Goal: Information Seeking & Learning: Check status

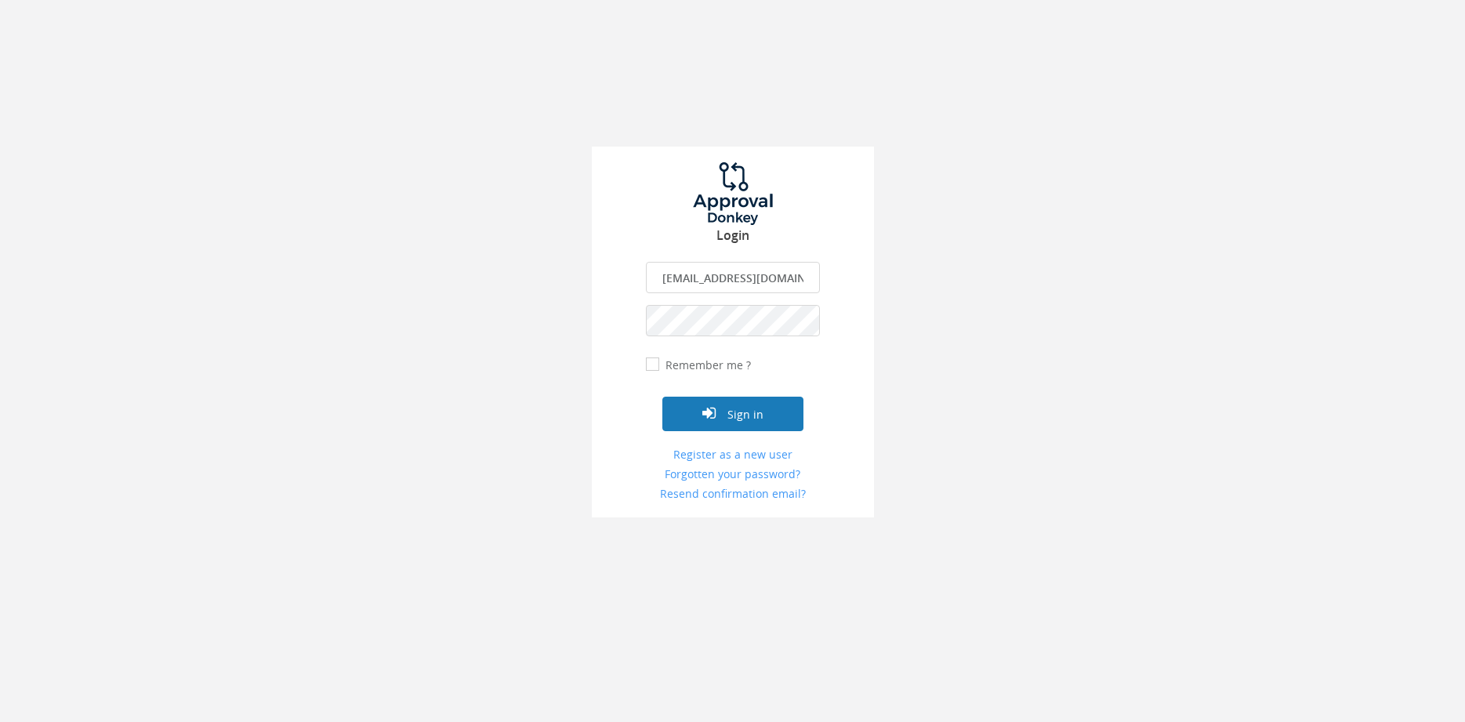
click at [759, 414] on button "Sign in" at bounding box center [732, 414] width 141 height 34
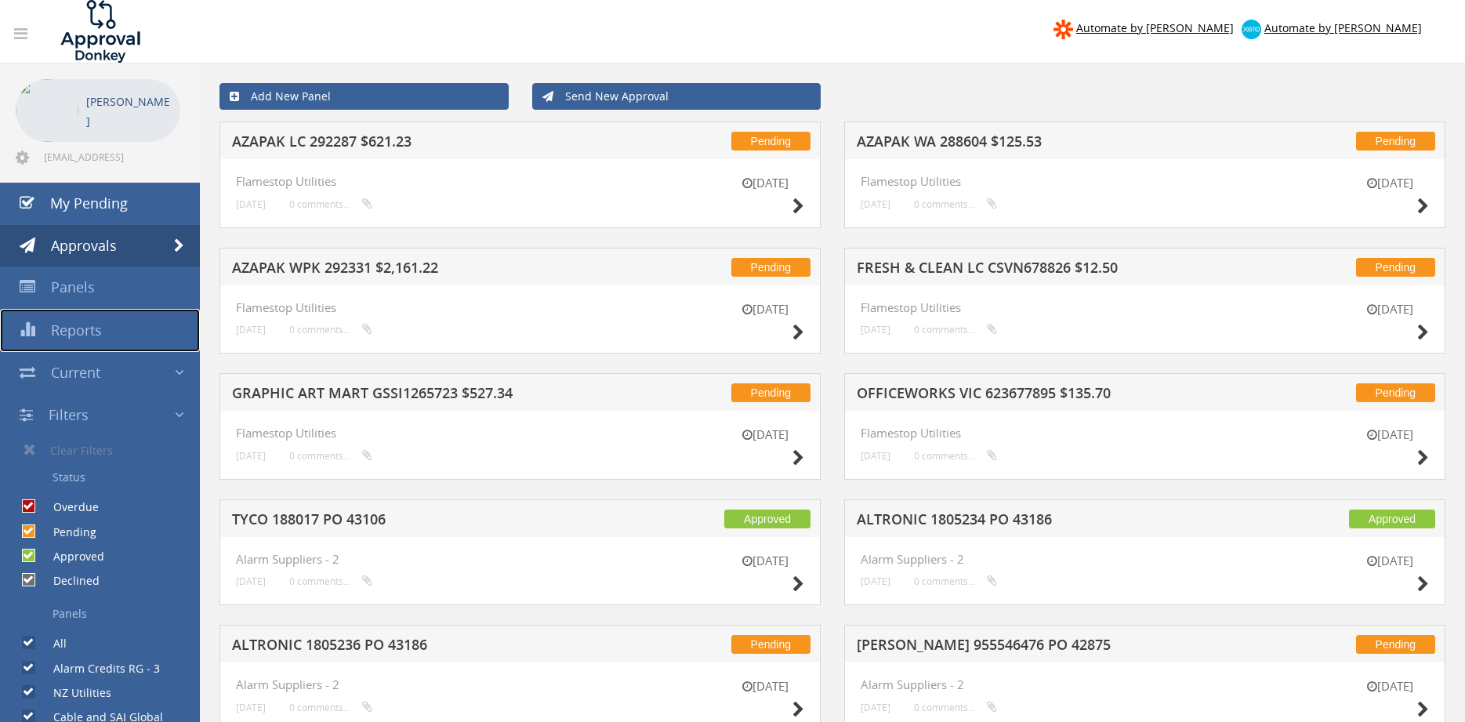
click at [62, 325] on span "Reports" at bounding box center [76, 329] width 51 height 19
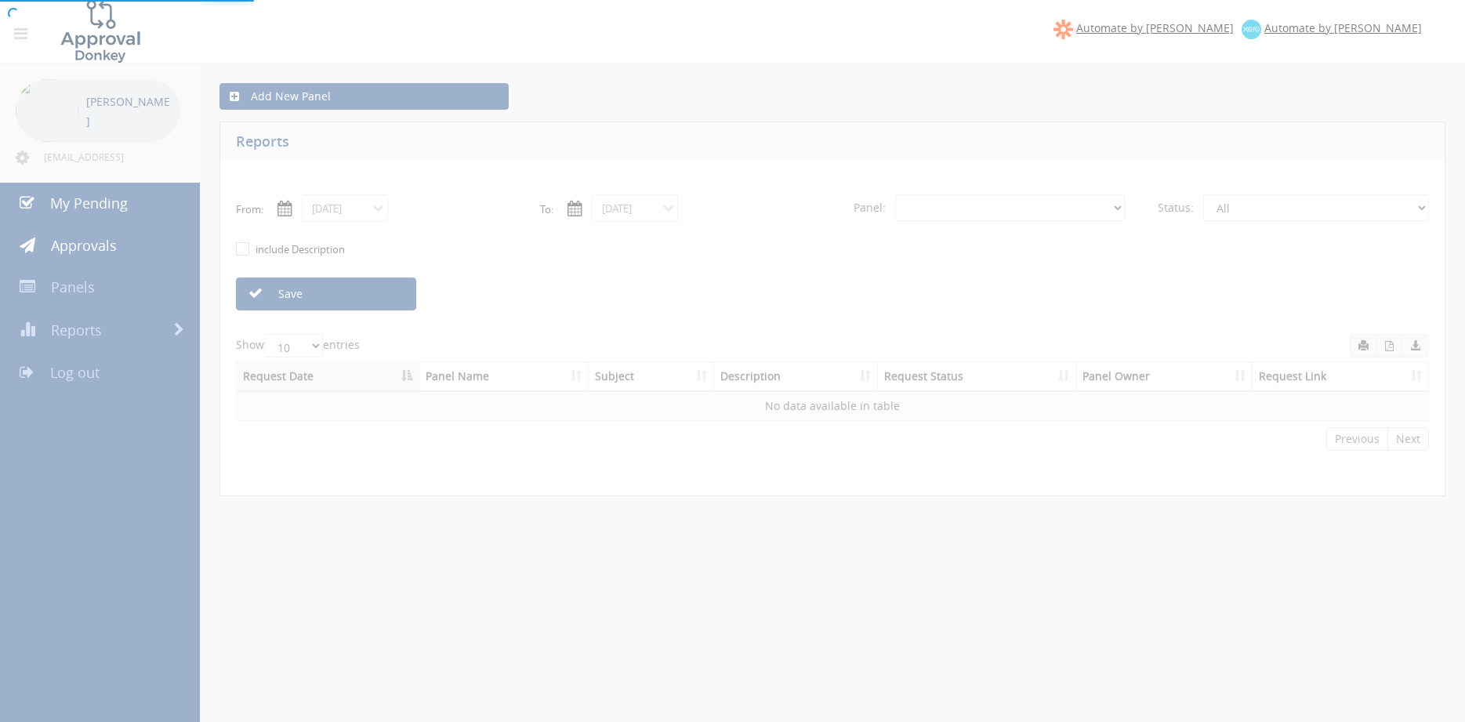
select select "number:0"
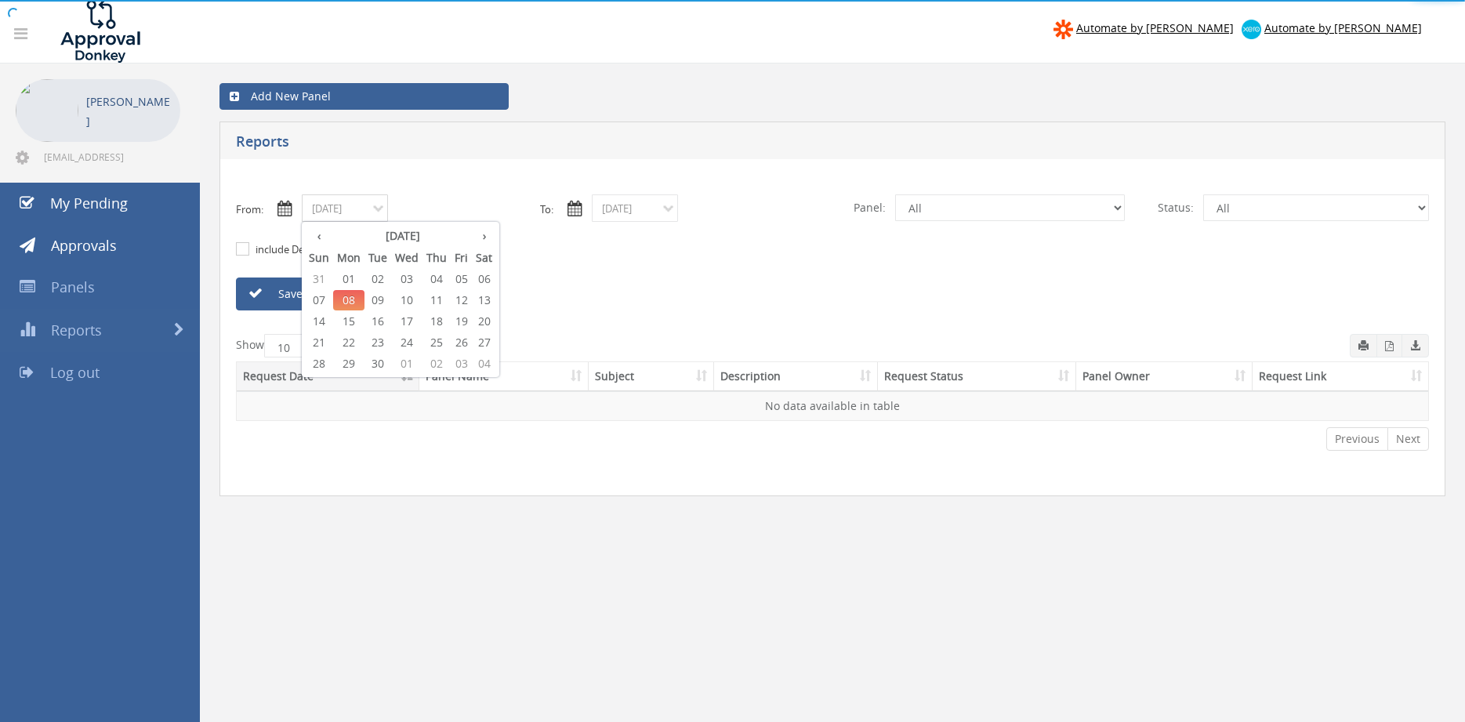
click at [380, 214] on input "[DATE]" at bounding box center [345, 207] width 86 height 27
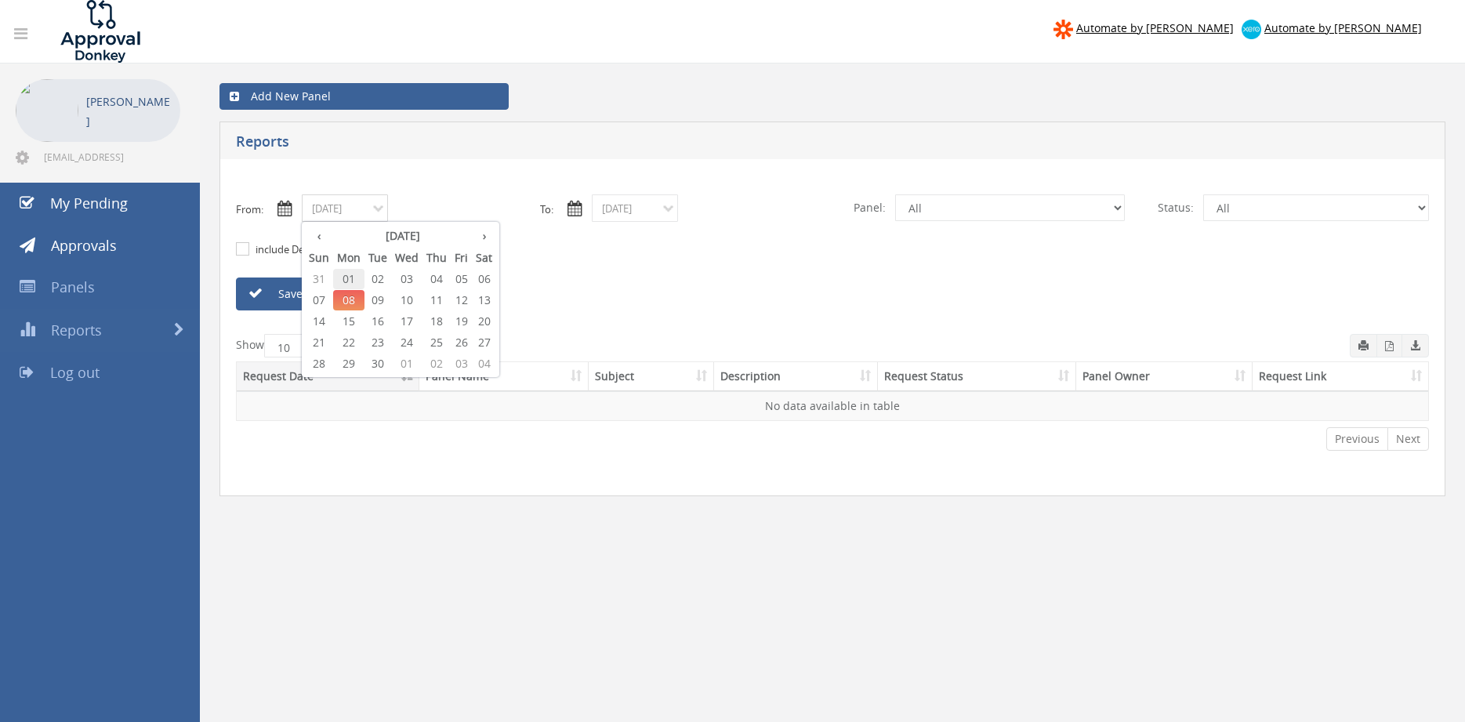
click at [350, 277] on span "01" at bounding box center [348, 279] width 31 height 20
type input "[DATE]"
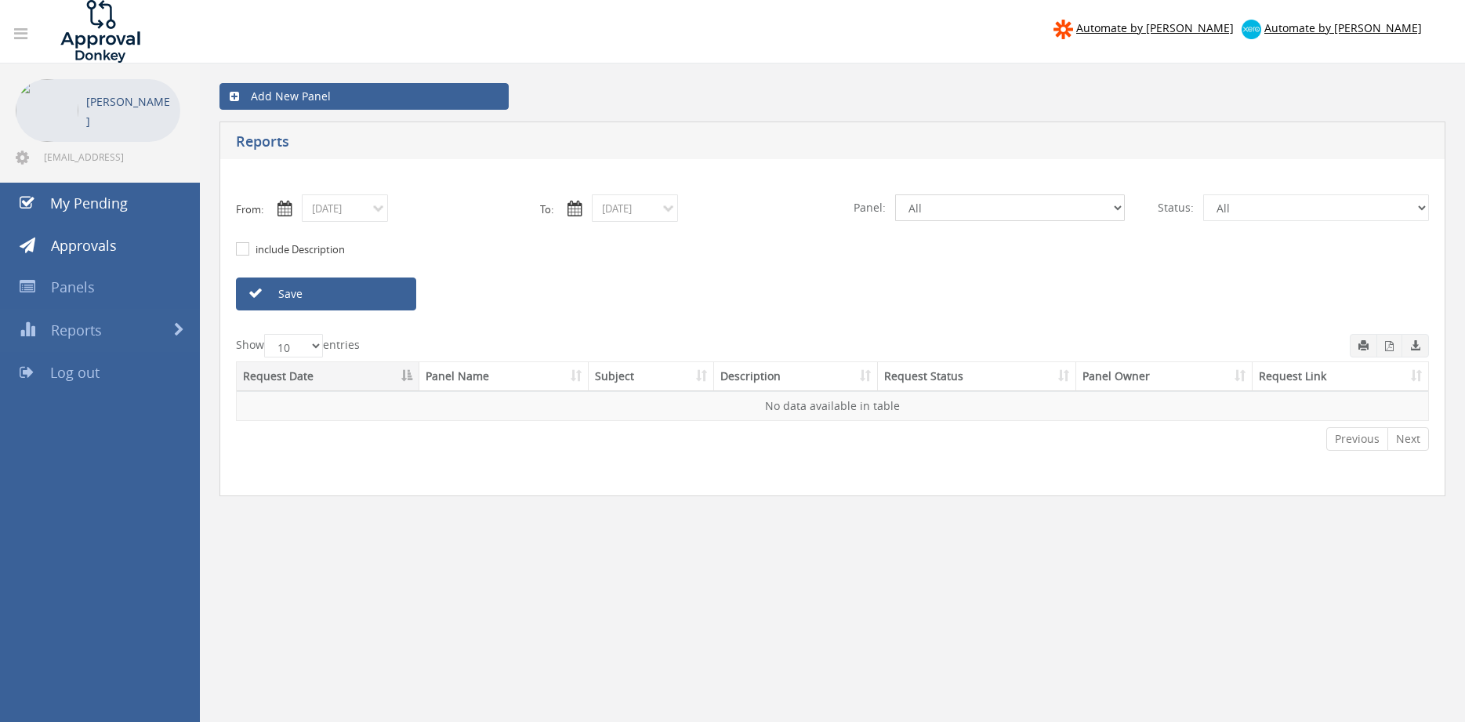
click at [895, 194] on select "All Alarm Credits RG - 3 NZ Utilities Cable and SAI Global NZ Alarms-1 NZ FX Pa…" at bounding box center [1010, 207] width 230 height 27
select select "number:9744"
click option "Flamestop Utilities" at bounding box center [0, 0] width 0 height 0
click at [324, 293] on link "Save" at bounding box center [326, 293] width 180 height 33
